Goal: Information Seeking & Learning: Learn about a topic

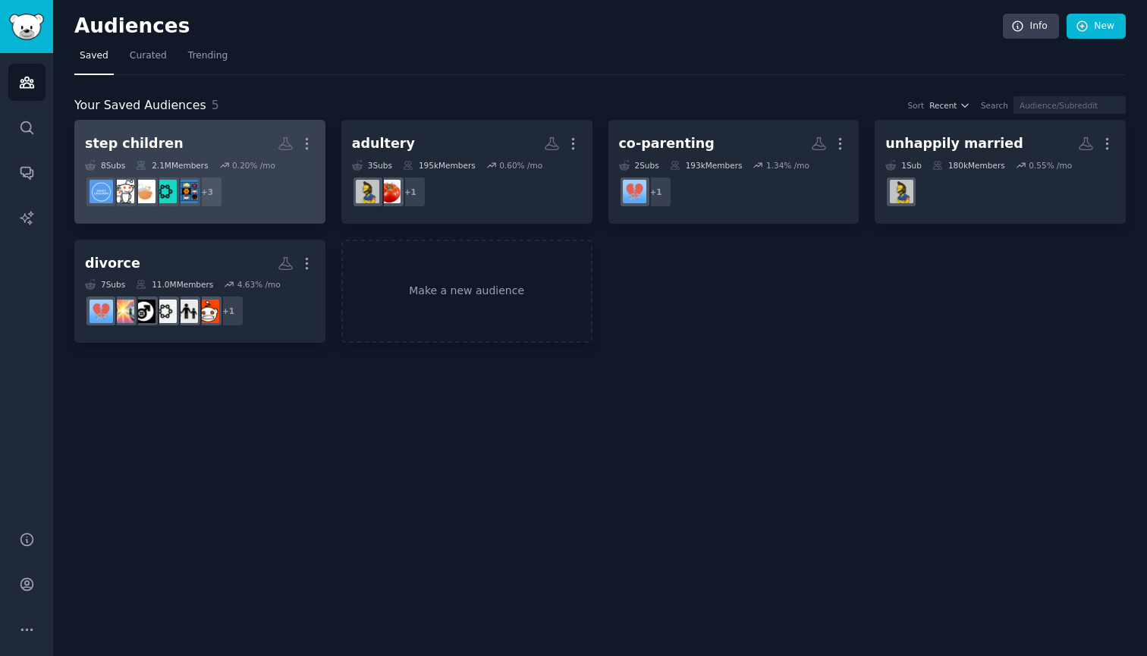
click at [184, 157] on div "step children More 8 Sub s 2.1M Members 0.20 % /mo + 3" at bounding box center [200, 171] width 230 height 83
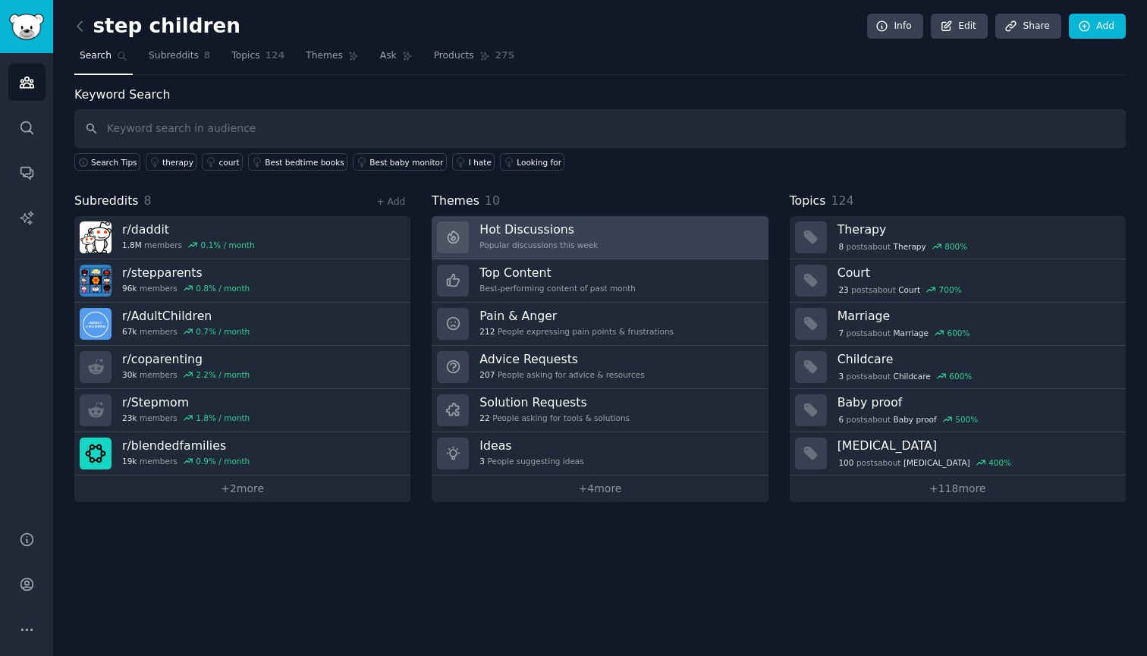
click at [583, 236] on div "Hot Discussions Popular discussions this week" at bounding box center [538, 238] width 118 height 32
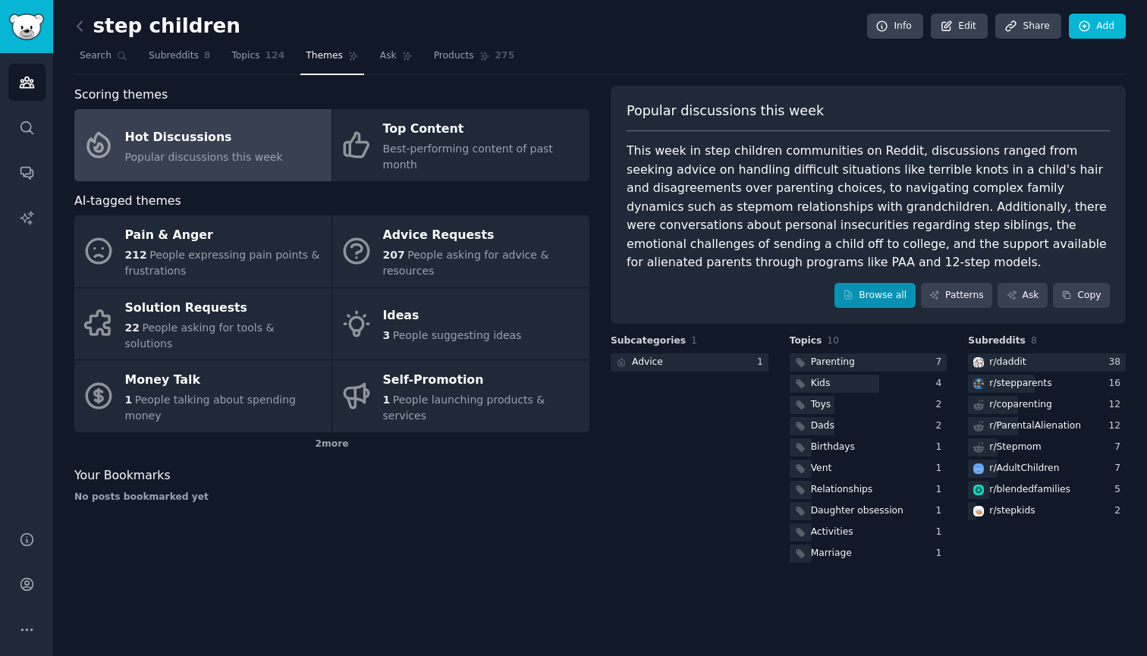
click at [875, 288] on link "Browse all" at bounding box center [875, 296] width 81 height 26
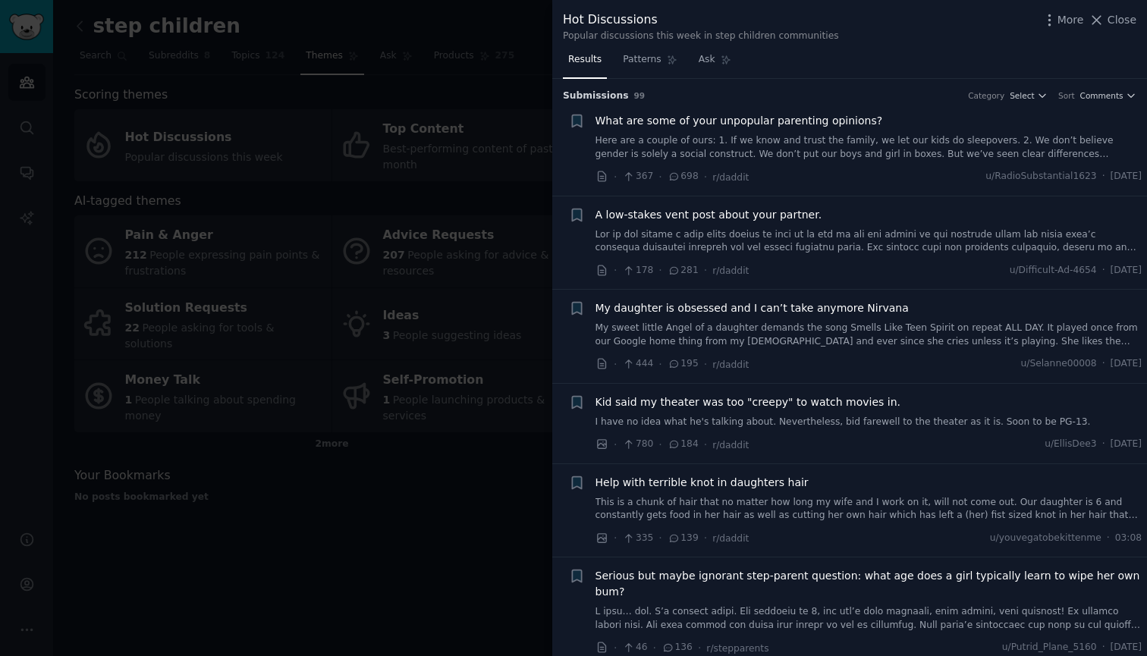
click at [449, 466] on div at bounding box center [573, 328] width 1147 height 656
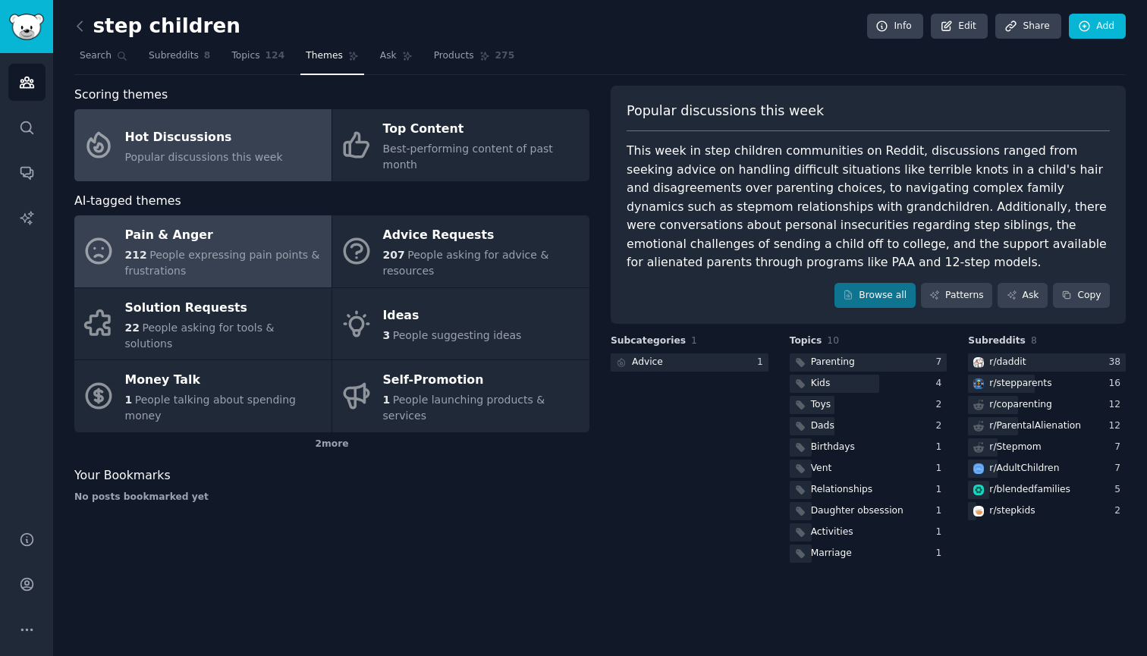
click at [145, 247] on div "212 People expressing pain points & frustrations" at bounding box center [224, 263] width 199 height 32
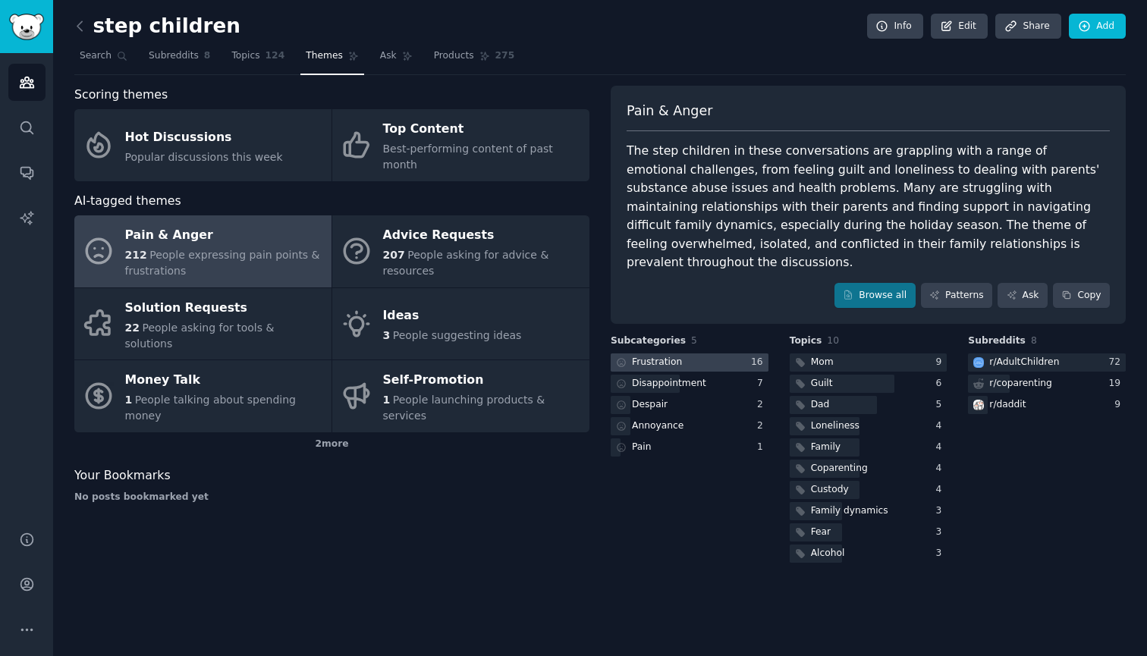
click at [709, 354] on div at bounding box center [690, 363] width 158 height 19
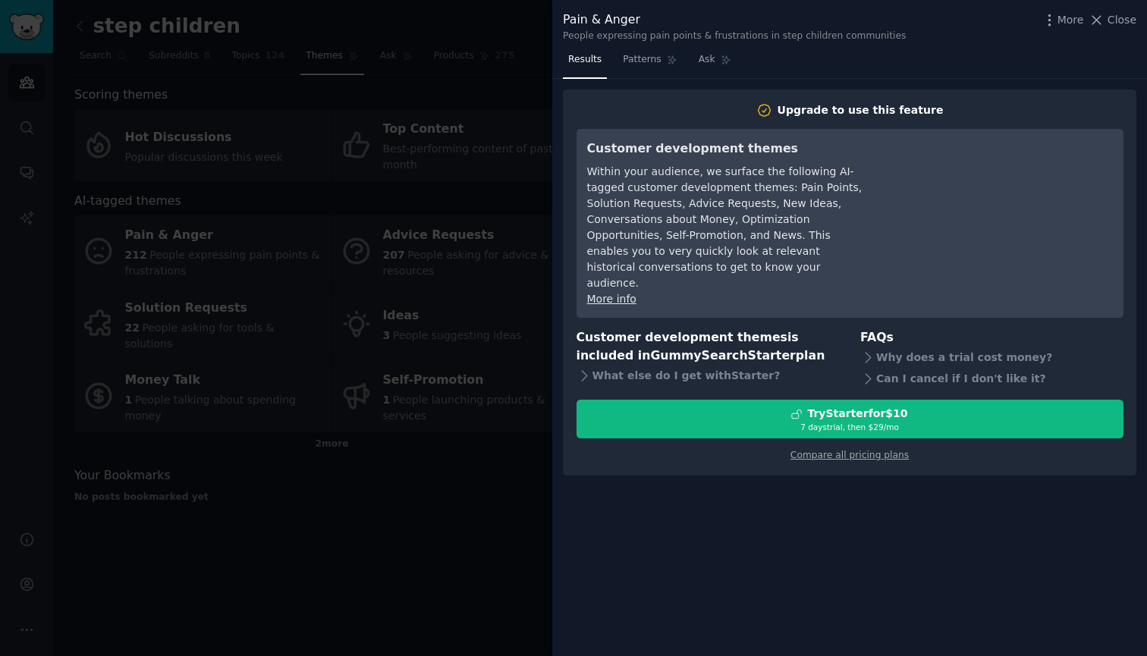
click at [536, 337] on div at bounding box center [573, 328] width 1147 height 656
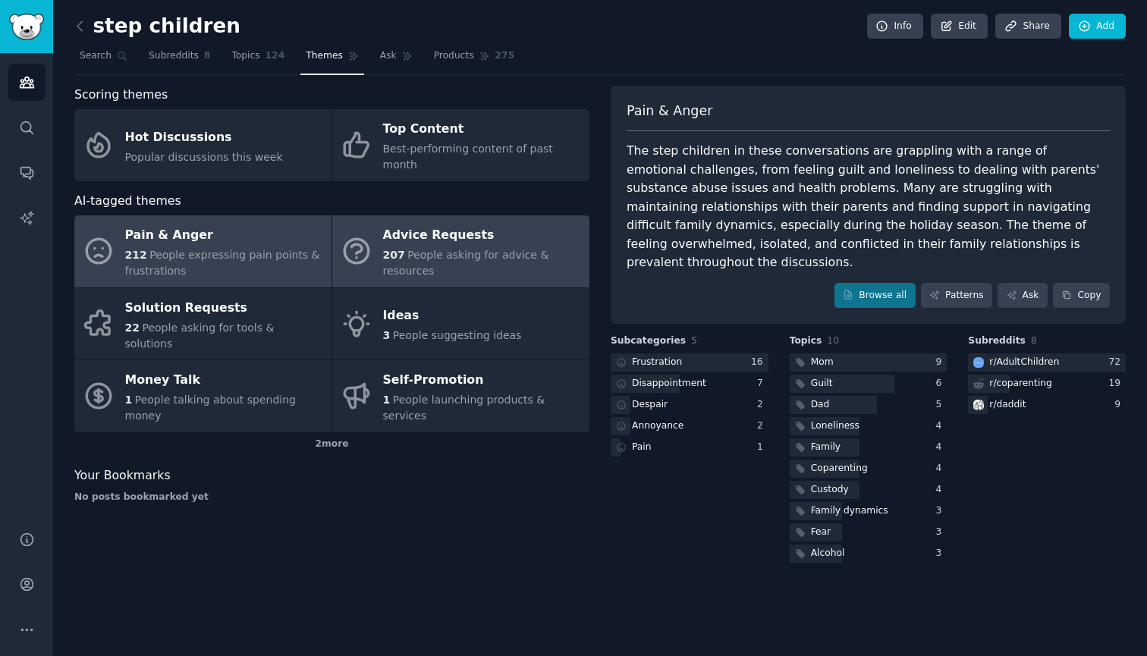
click at [451, 249] on span "People asking for advice & resources" at bounding box center [466, 263] width 166 height 28
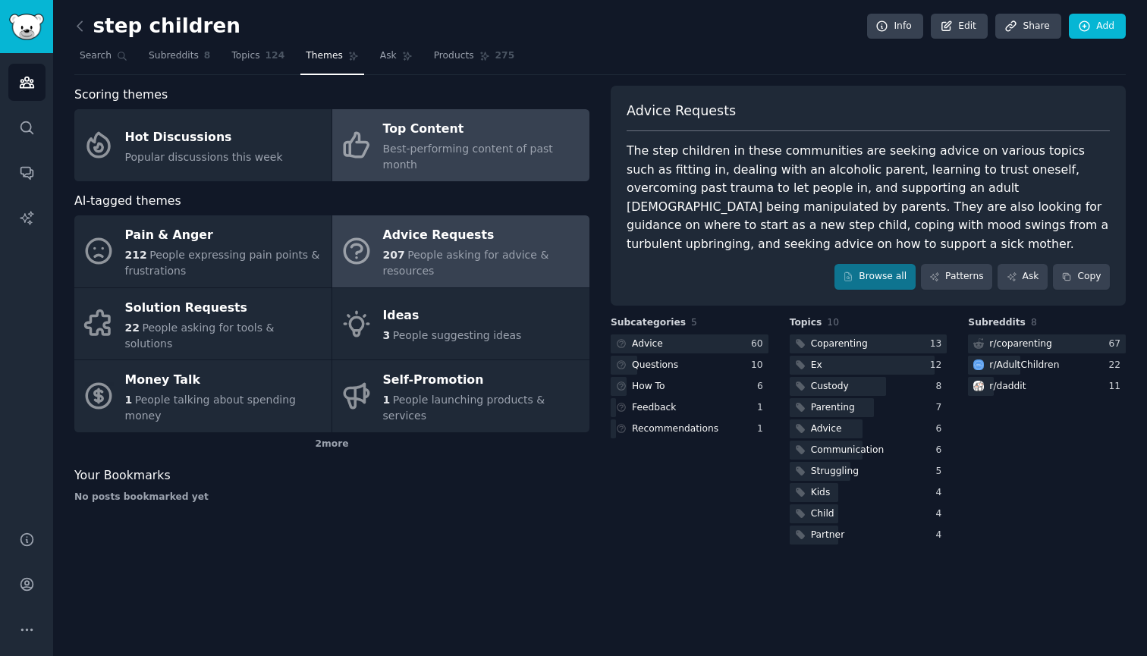
click at [400, 132] on div "Top Content" at bounding box center [482, 130] width 199 height 24
